Goal: Transaction & Acquisition: Purchase product/service

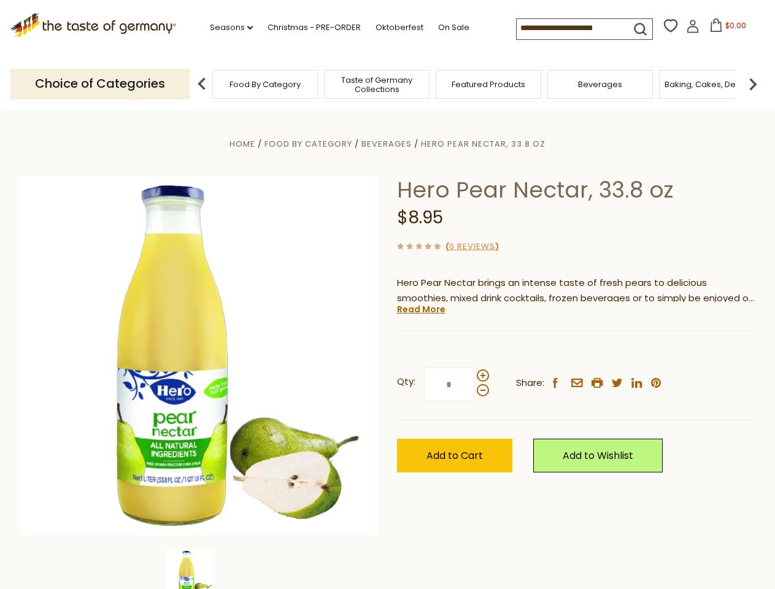
click at [387, 294] on div "Home Food By Category [GEOGRAPHIC_DATA] Hero Pear Nectar, 33.8 oz Hero Pear Nec…" at bounding box center [387, 372] width 754 height 472
click at [226, 28] on link "Seasons dropdown_arrow" at bounding box center [231, 27] width 43 height 13
click at [569, 28] on input at bounding box center [568, 27] width 104 height 17
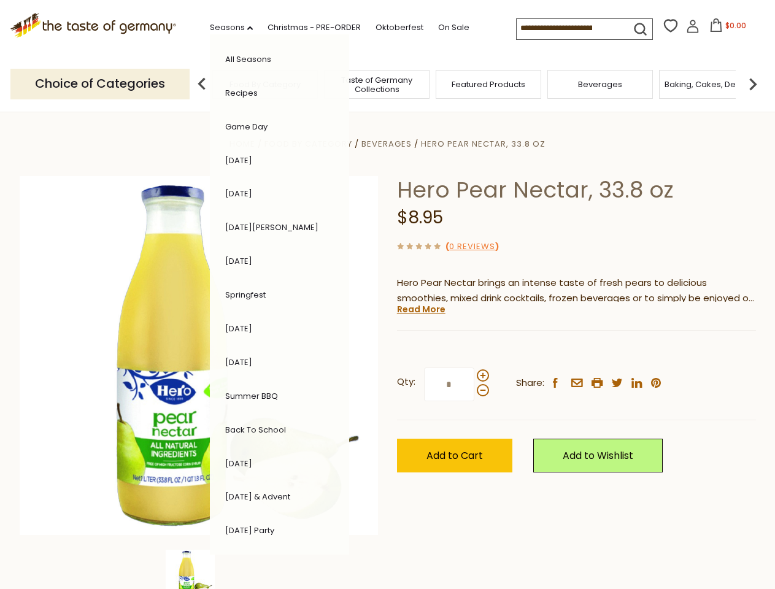
click at [725, 29] on span "$0.00" at bounding box center [735, 25] width 21 height 10
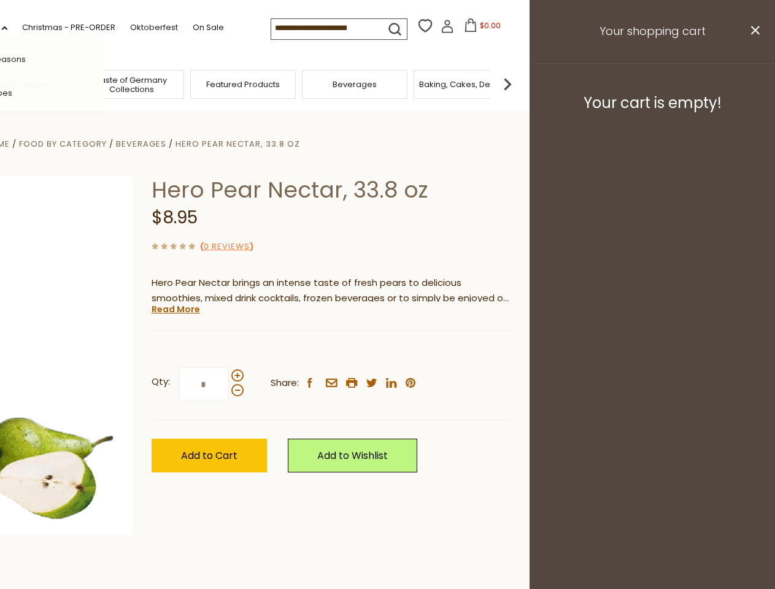
click at [104, 83] on div "All Seasons Recipes Game Day [DATE] [DATE] [DATE][PERSON_NAME] [DATE] Springfes…" at bounding box center [33, 294] width 139 height 520
click at [752, 83] on footer "Your cart is empty!" at bounding box center [651, 102] width 245 height 79
click at [387, 350] on div "Qty: * Share: facebook email printer twitter linkedin pinterest" at bounding box center [330, 384] width 359 height 71
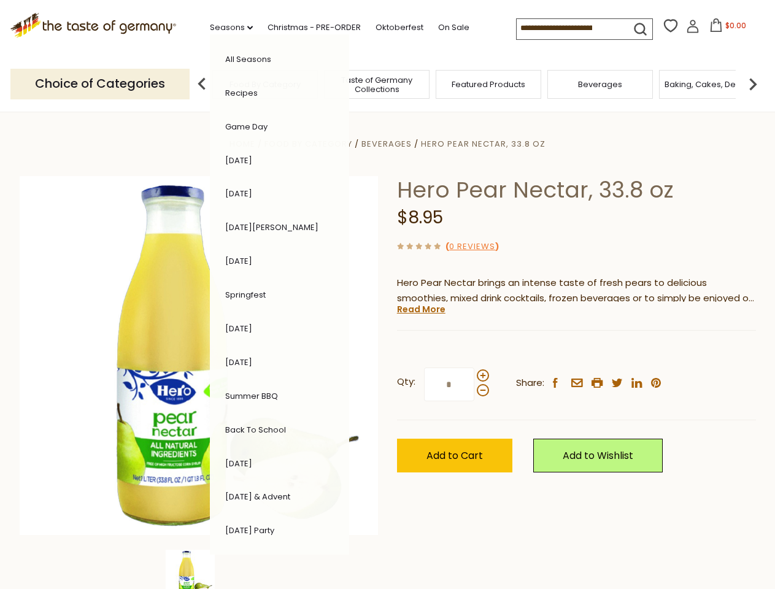
click at [199, 569] on div "Home Food By Category [GEOGRAPHIC_DATA] Hero Pear Nectar, 33.8 oz Hero Pear Nec…" at bounding box center [387, 372] width 754 height 472
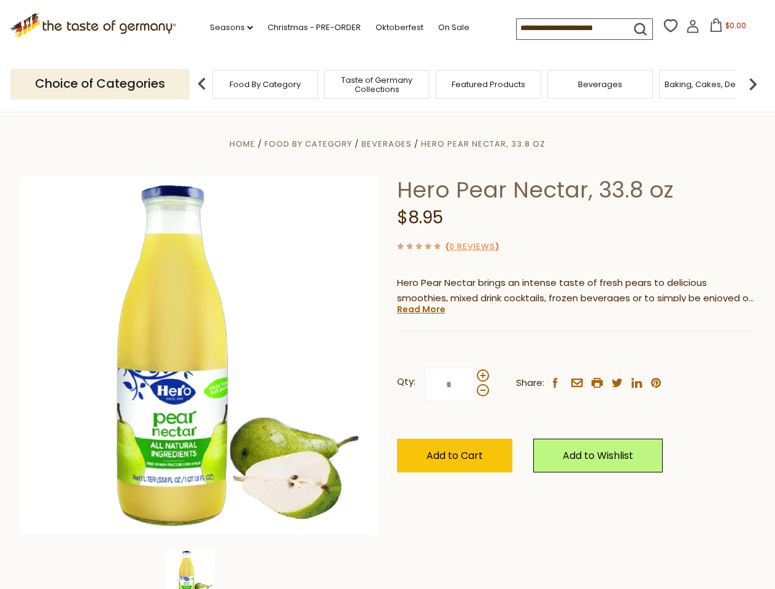
click at [199, 569] on img at bounding box center [190, 573] width 49 height 49
click at [420, 309] on link "Read More" at bounding box center [421, 309] width 48 height 12
